Goal: Information Seeking & Learning: Learn about a topic

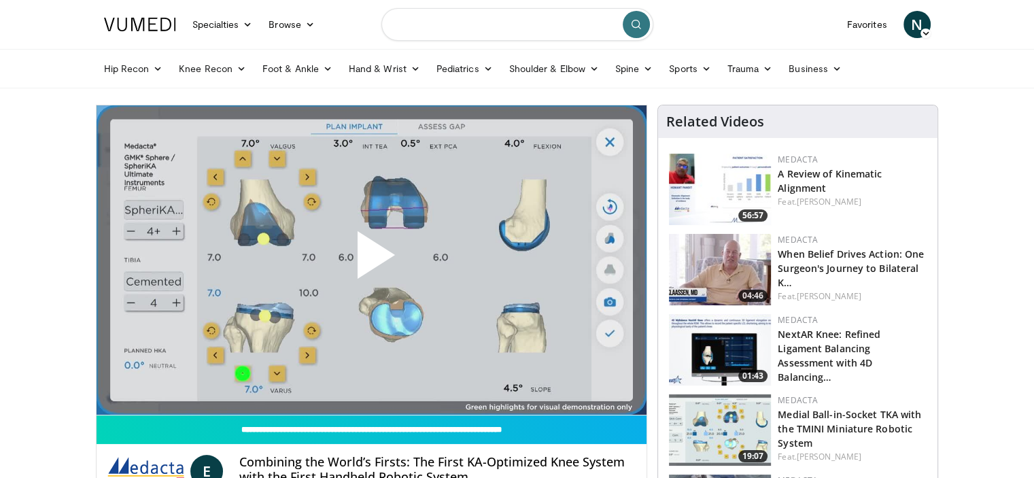
click at [471, 29] on input "Search topics, interventions" at bounding box center [518, 24] width 272 height 33
type input "**********"
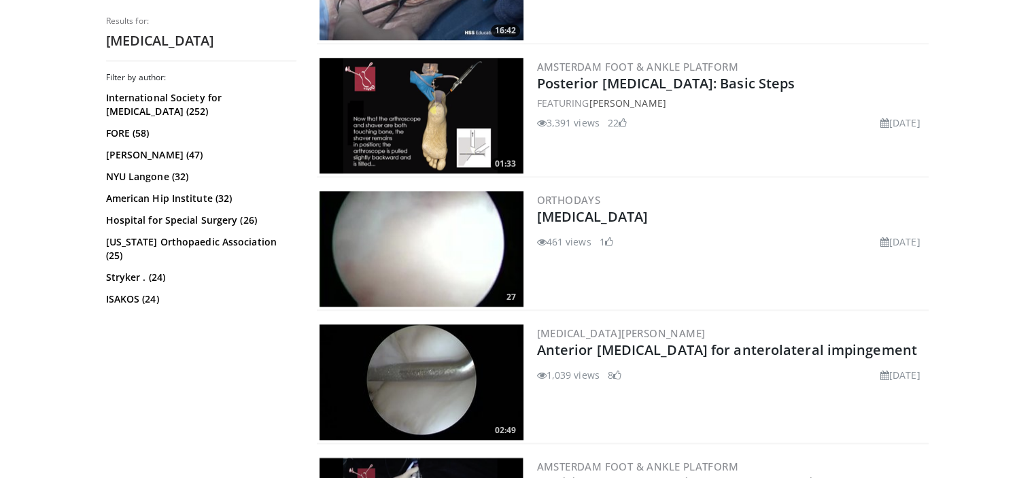
scroll to position [1506, 0]
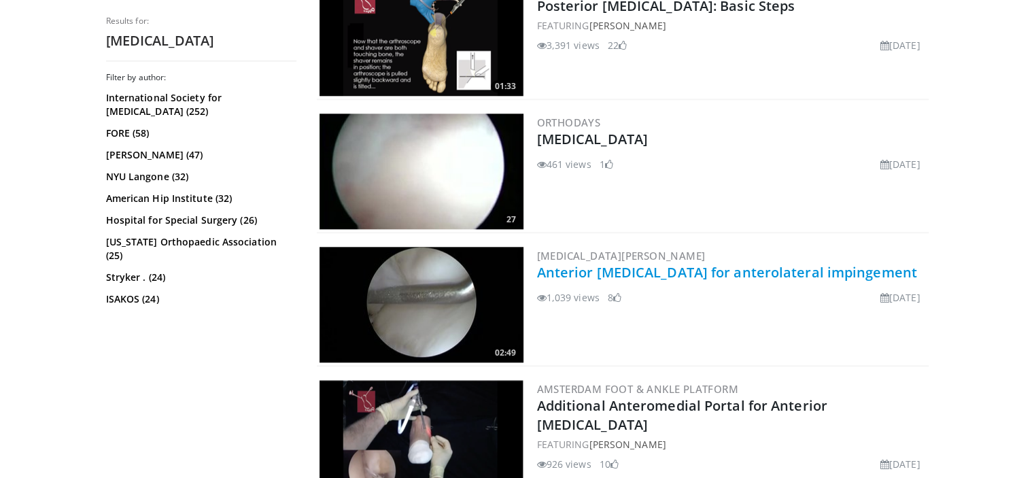
drag, startPoint x: 718, startPoint y: 260, endPoint x: 692, endPoint y: 270, distance: 27.8
click at [692, 270] on link "Anterior [MEDICAL_DATA] for anterolateral impingement" at bounding box center [727, 272] width 380 height 18
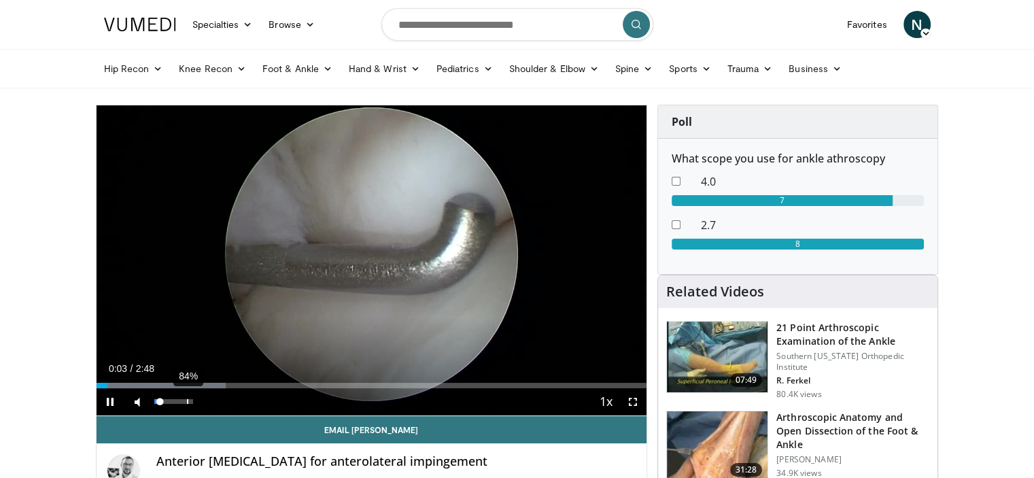
click at [187, 399] on div "84%" at bounding box center [173, 401] width 39 height 5
drag, startPoint x: 187, startPoint y: 399, endPoint x: 198, endPoint y: 401, distance: 11.0
click at [198, 401] on div "Mute 96%" at bounding box center [171, 401] width 95 height 27
click at [637, 408] on span "Video Player" at bounding box center [633, 401] width 27 height 27
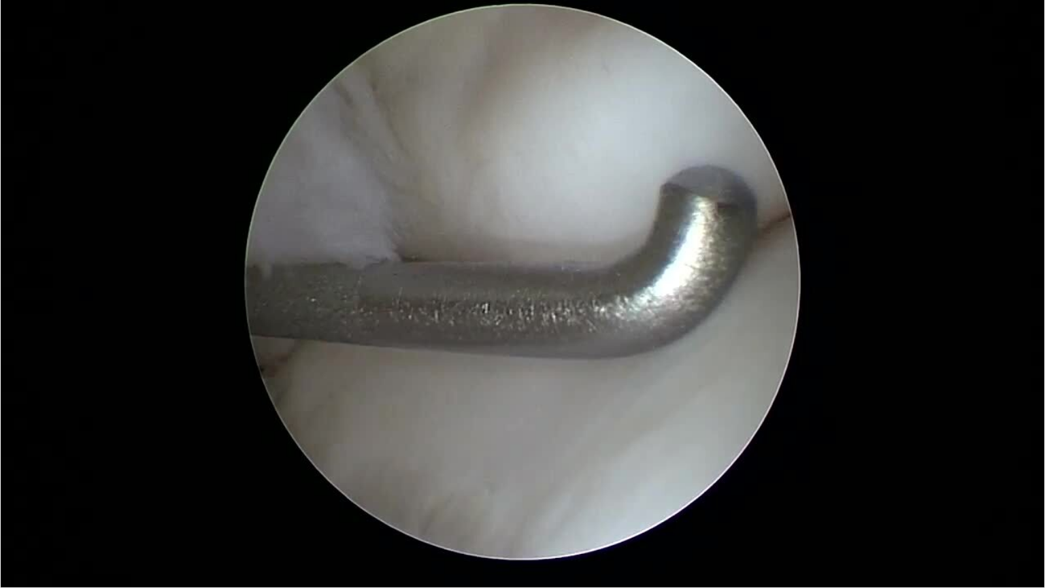
click at [822, 277] on div "10 seconds Tap to unmute" at bounding box center [522, 293] width 1045 height 587
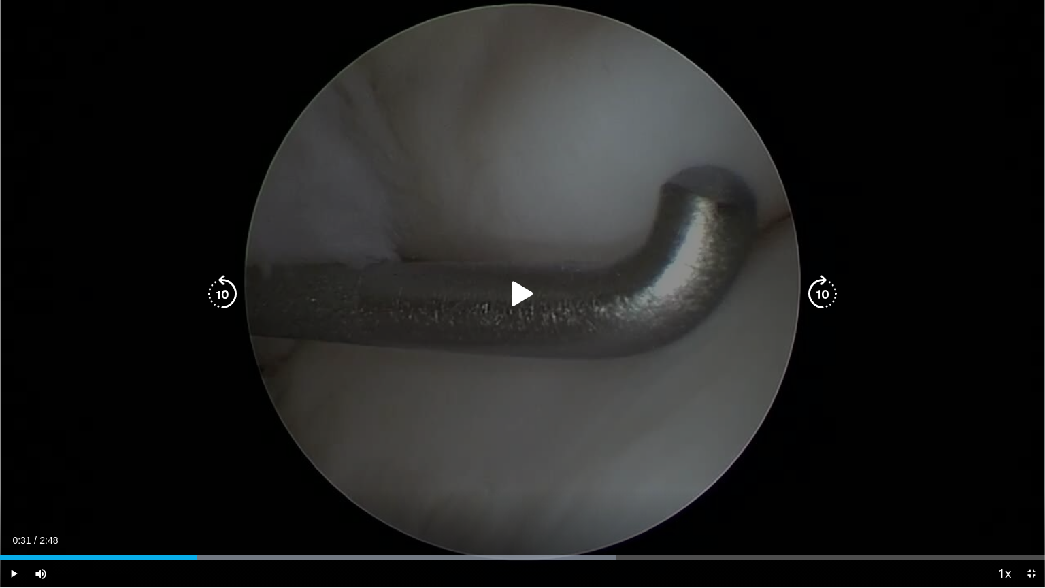
click at [519, 291] on icon "Video Player" at bounding box center [522, 294] width 38 height 38
click at [822, 300] on icon "Video Player" at bounding box center [822, 294] width 38 height 38
click at [226, 288] on icon "Video Player" at bounding box center [222, 294] width 38 height 38
click at [520, 288] on icon "Video Player" at bounding box center [522, 294] width 38 height 38
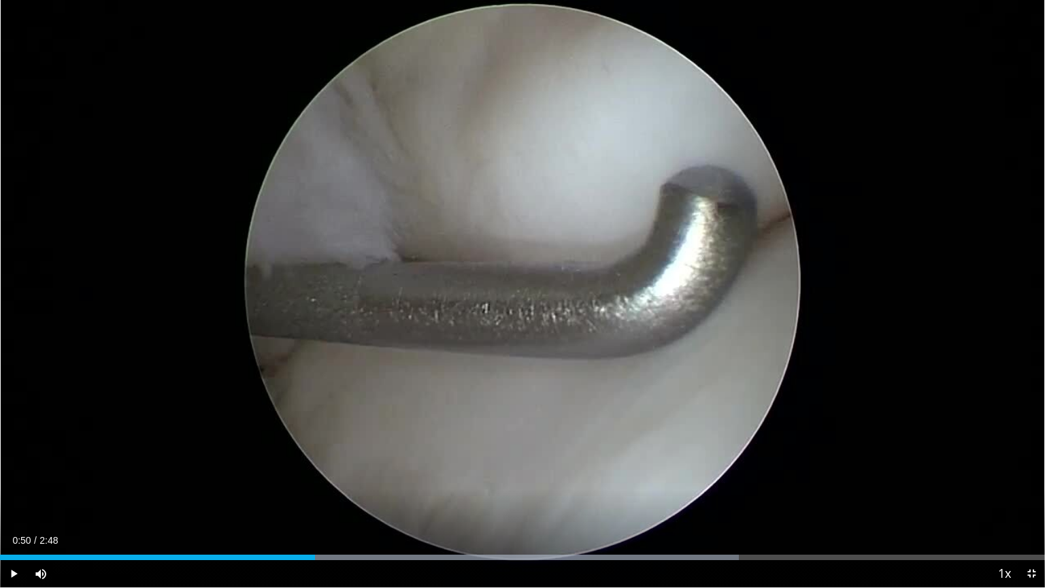
click at [520, 288] on div "10 seconds Tap to unmute" at bounding box center [522, 293] width 1045 height 587
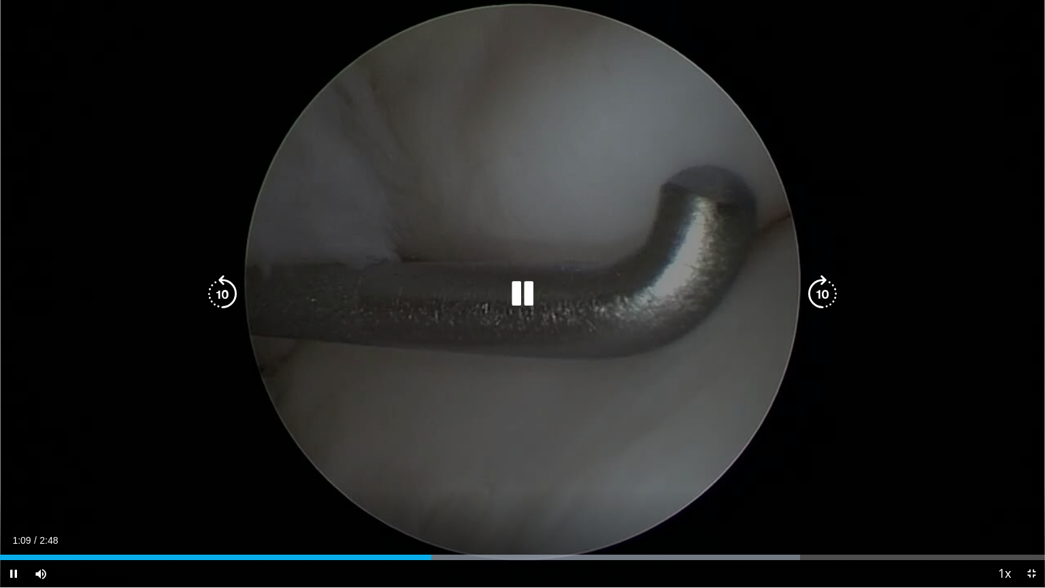
click at [517, 284] on icon "Video Player" at bounding box center [522, 294] width 38 height 38
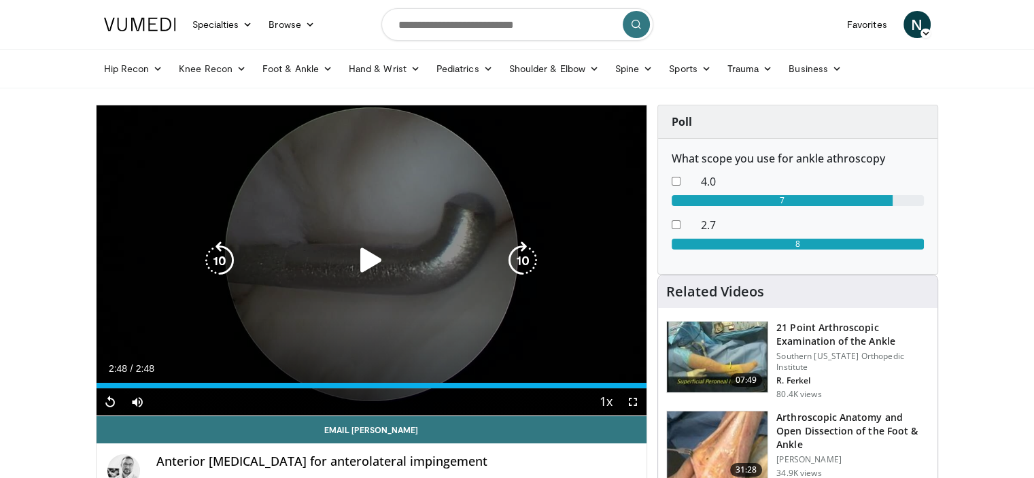
click at [368, 260] on icon "Video Player" at bounding box center [371, 260] width 38 height 38
